Goal: Task Accomplishment & Management: Manage account settings

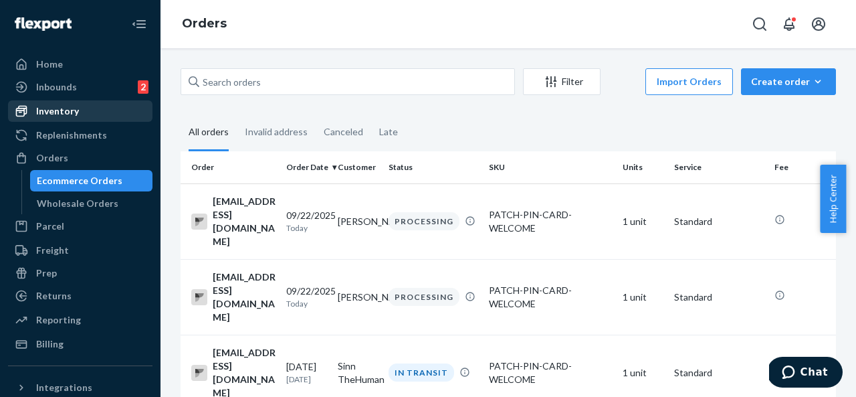
click at [64, 112] on div "Inventory" at bounding box center [57, 110] width 43 height 13
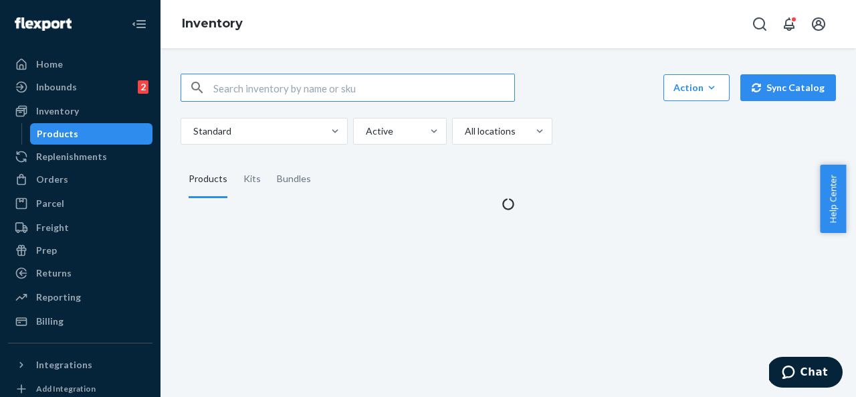
click at [256, 96] on input "text" at bounding box center [363, 87] width 301 height 27
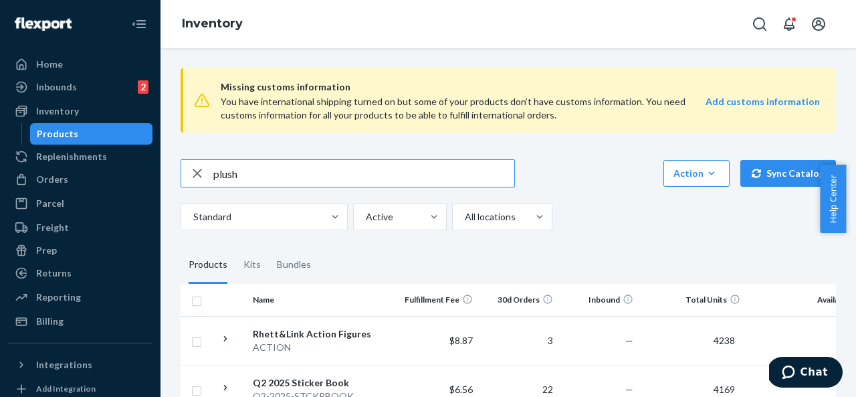
type input "plush"
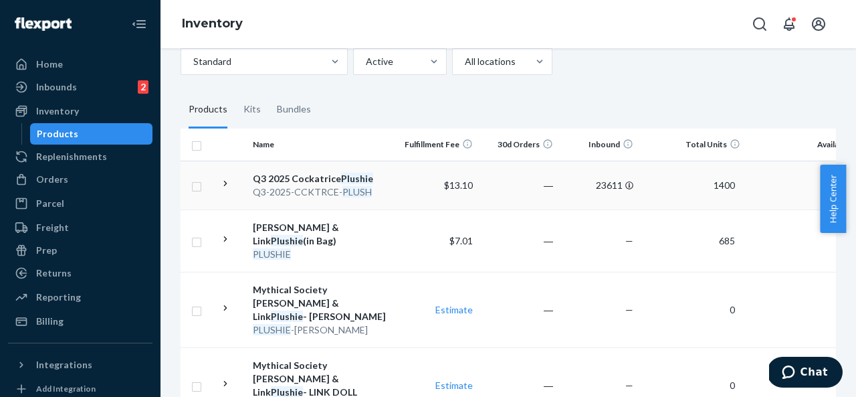
click at [626, 209] on td "23611" at bounding box center [599, 185] width 80 height 49
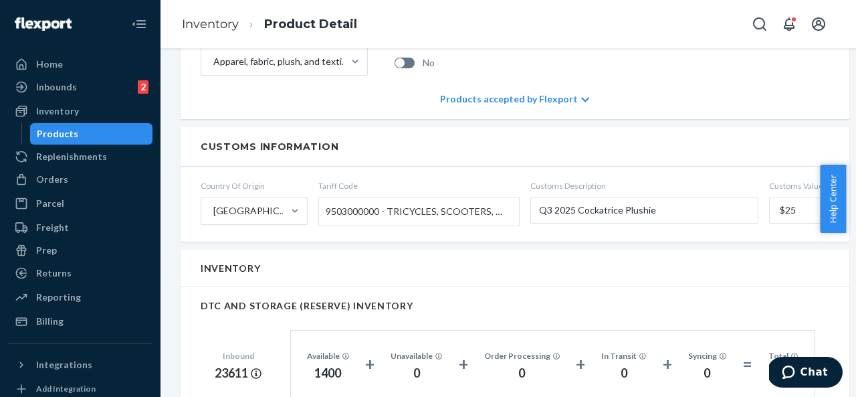
scroll to position [624, 0]
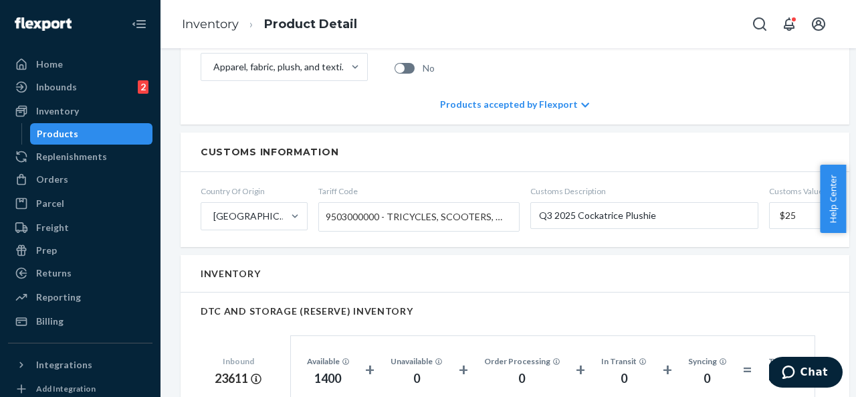
click at [407, 205] on span "9503000000 - TRICYCLES, SCOOTERS, PEDAL CARS, SIMILAR WHEELED TOYS, DOLLS' CARR…" at bounding box center [416, 216] width 180 height 23
click at [329, 204] on input "Tariff Code 9503000000 - TRICYCLES, SCOOTERS, PEDAL CARS, SIMILAR WHEELED TOYS,…" at bounding box center [327, 216] width 3 height 25
click at [429, 205] on span "9503000000 - TRICYCLES, SCOOTERS, PEDAL CARS, SIMILAR WHEELED TOYS, DOLLS' CARR…" at bounding box center [416, 216] width 180 height 23
click at [329, 204] on input "Tariff Code 9503000000 - TRICYCLES, SCOOTERS, PEDAL CARS, SIMILAR WHEELED TOYS,…" at bounding box center [327, 216] width 3 height 25
click at [581, 267] on div "Inventory" at bounding box center [515, 273] width 669 height 37
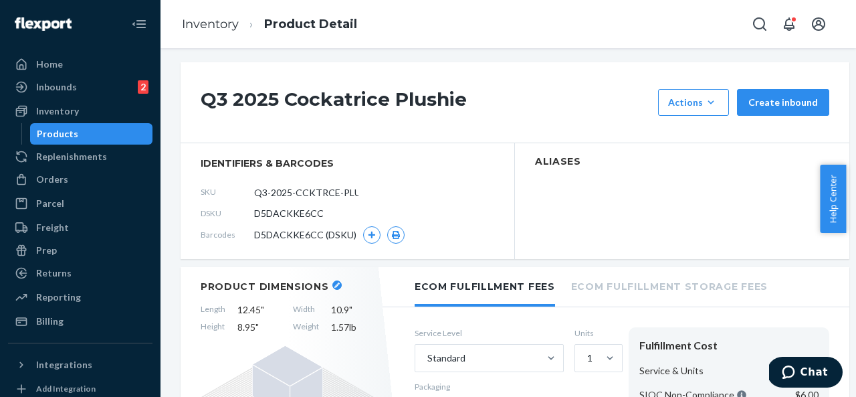
scroll to position [0, 0]
